Goal: Transaction & Acquisition: Obtain resource

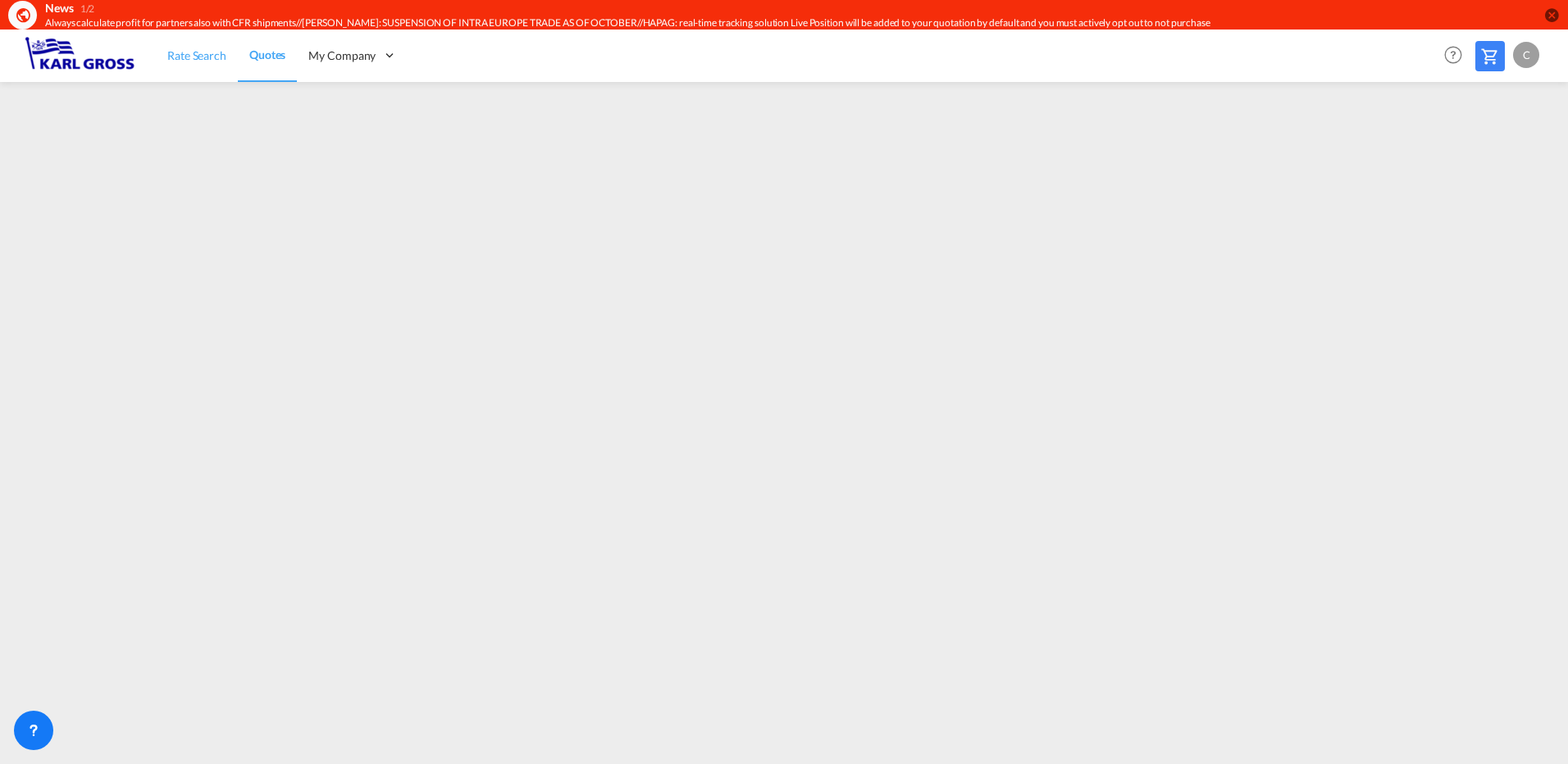
click at [174, 45] on link "Rate Search" at bounding box center [197, 55] width 82 height 53
